Goal: Find specific page/section: Find specific page/section

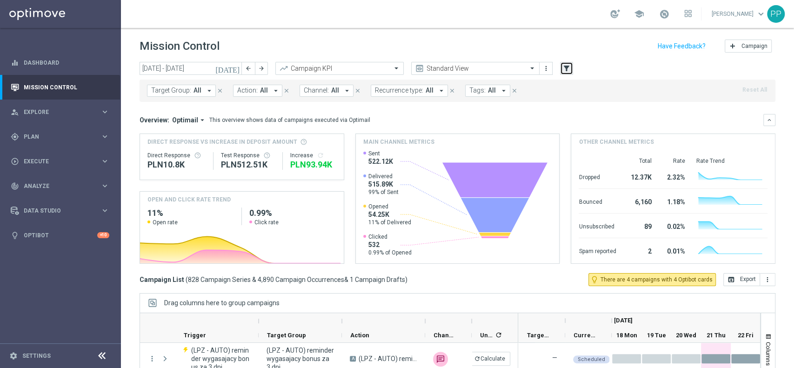
click at [564, 67] on icon "filter_alt" at bounding box center [567, 68] width 8 height 8
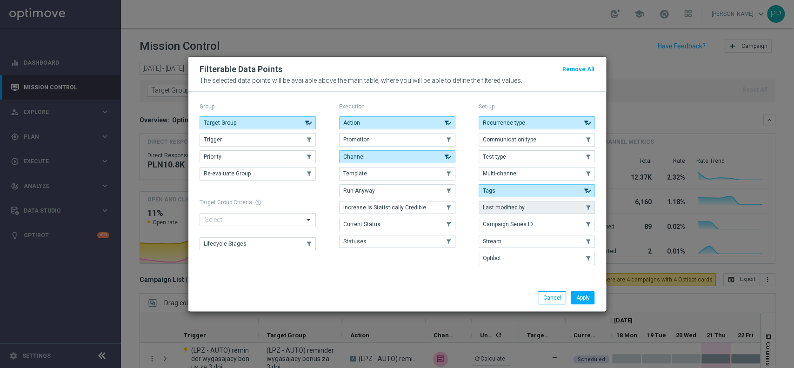
click at [506, 203] on button "Last modified by" at bounding box center [537, 207] width 116 height 13
click at [588, 292] on button "Apply" at bounding box center [583, 297] width 24 height 13
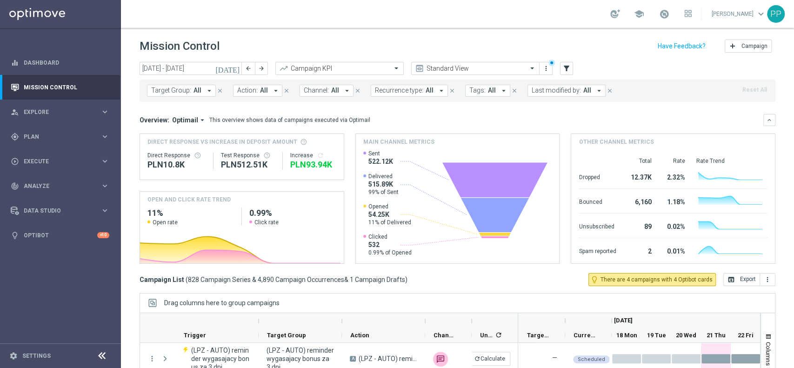
click at [560, 93] on span "Last modified by:" at bounding box center [556, 91] width 49 height 8
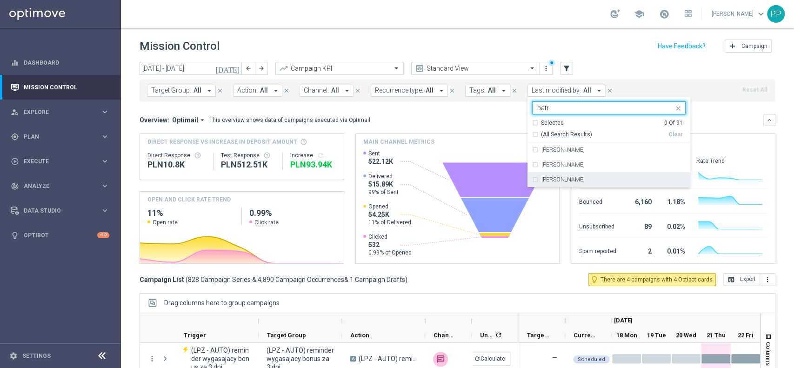
click at [553, 175] on div "[PERSON_NAME]" at bounding box center [609, 179] width 154 height 15
type input "patr"
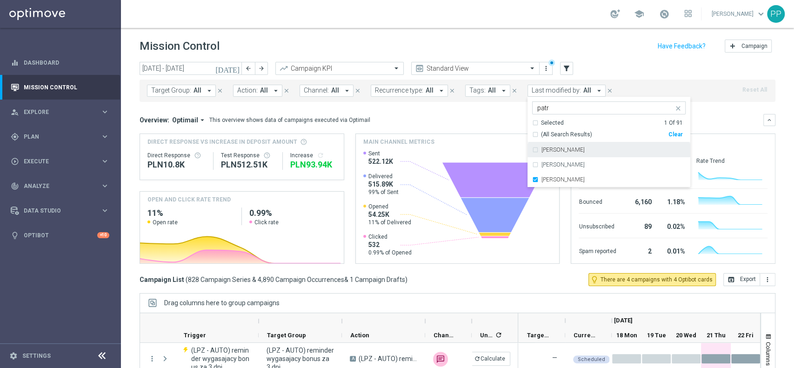
click at [506, 40] on div "Mission Control add Campaign" at bounding box center [458, 46] width 636 height 18
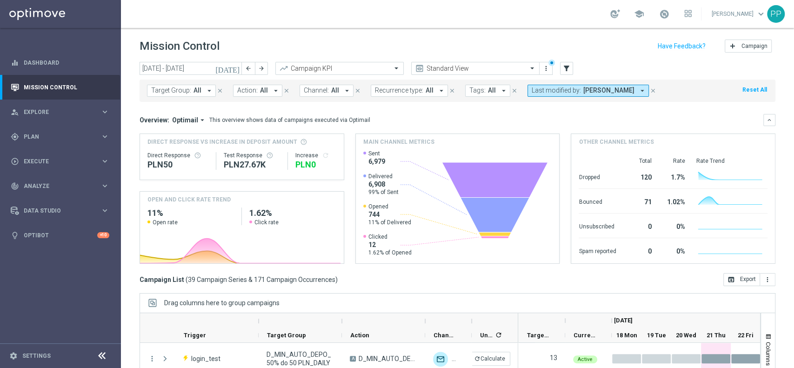
click at [411, 93] on span "Recurrence type:" at bounding box center [399, 91] width 48 height 8
click at [393, 142] on label "Non-Recurring" at bounding box center [402, 143] width 35 height 6
click at [361, 47] on div "Mission Control add Campaign" at bounding box center [458, 46] width 636 height 18
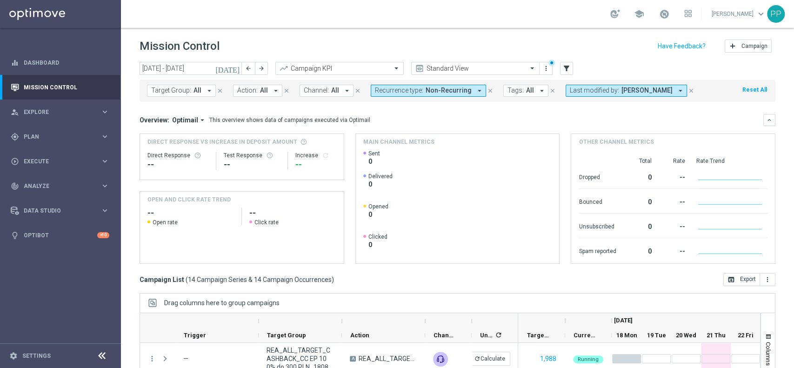
click at [187, 91] on span "Target Group:" at bounding box center [171, 91] width 40 height 8
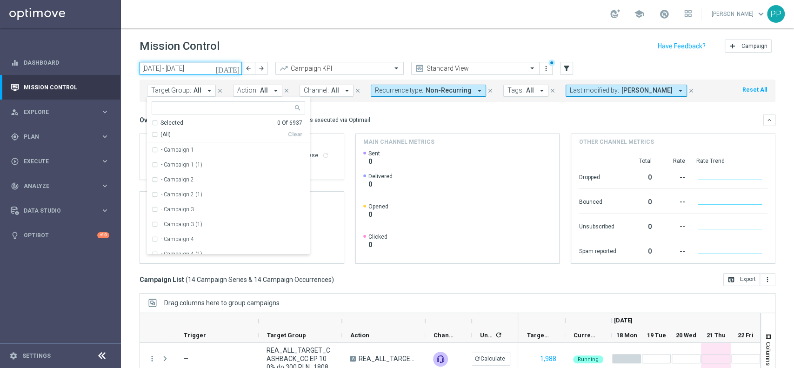
click at [197, 73] on input "[DATE] - [DATE]" at bounding box center [191, 68] width 102 height 13
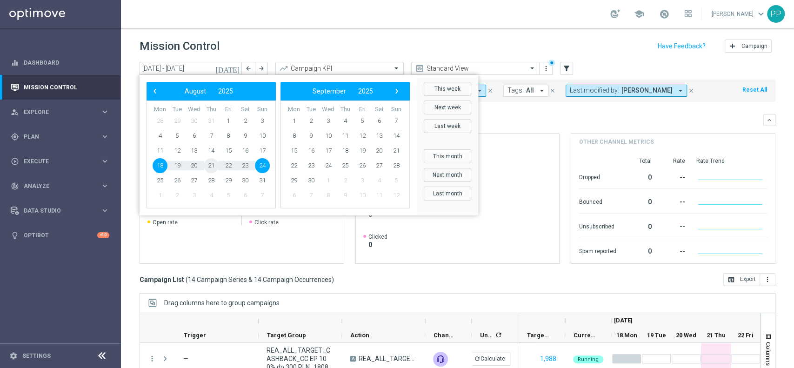
click at [215, 166] on span "21" at bounding box center [211, 165] width 15 height 15
type input "[DATE] - [DATE]"
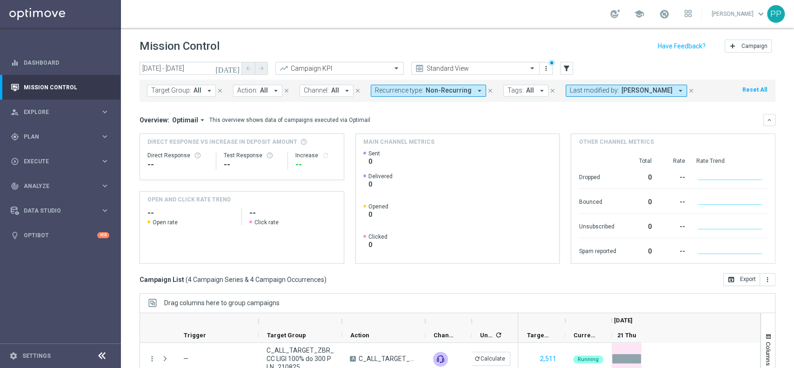
click at [608, 92] on span "Last modified by:" at bounding box center [594, 91] width 49 height 8
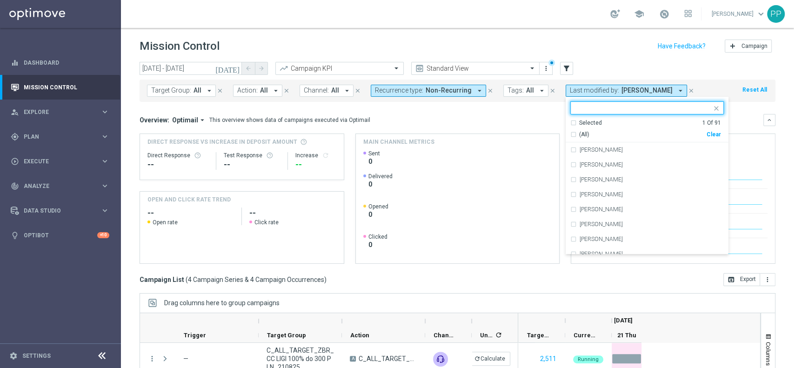
click at [0, 0] on div "Clear" at bounding box center [0, 0] width 0 height 0
click at [665, 110] on input "text" at bounding box center [644, 108] width 136 height 8
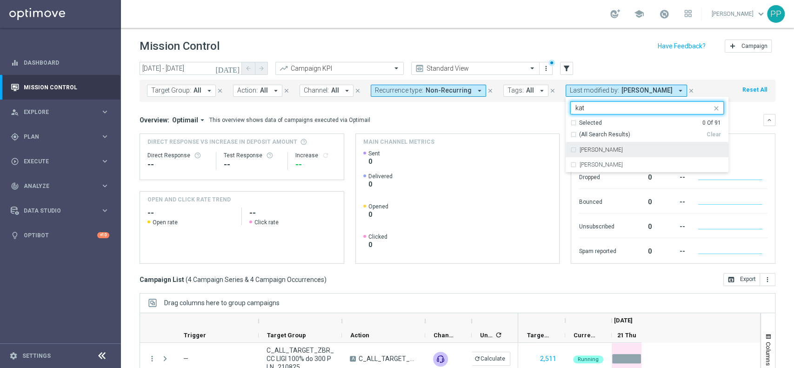
click at [633, 145] on div "[PERSON_NAME]" at bounding box center [648, 149] width 154 height 15
type input "kat"
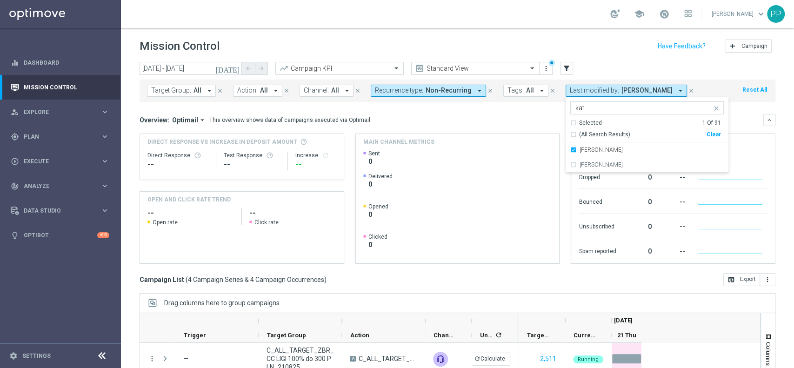
click at [529, 110] on mini-dashboard "Overview: Optimail arrow_drop_down This overview shows data of campaigns execut…" at bounding box center [458, 187] width 636 height 171
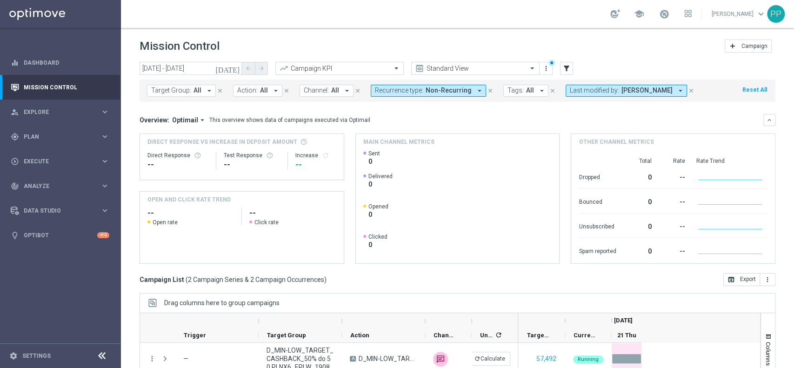
scroll to position [97, 0]
